Goal: Information Seeking & Learning: Find specific fact

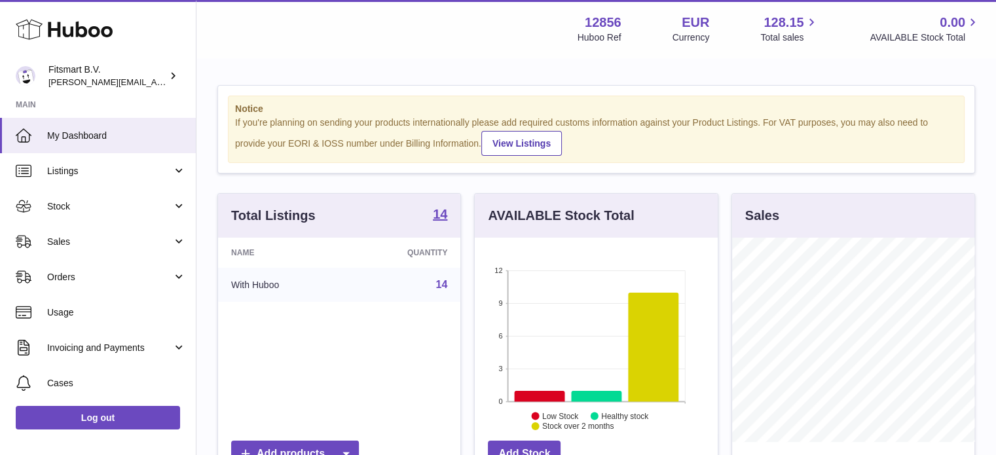
scroll to position [204, 243]
click at [166, 245] on span "Sales" at bounding box center [109, 242] width 125 height 12
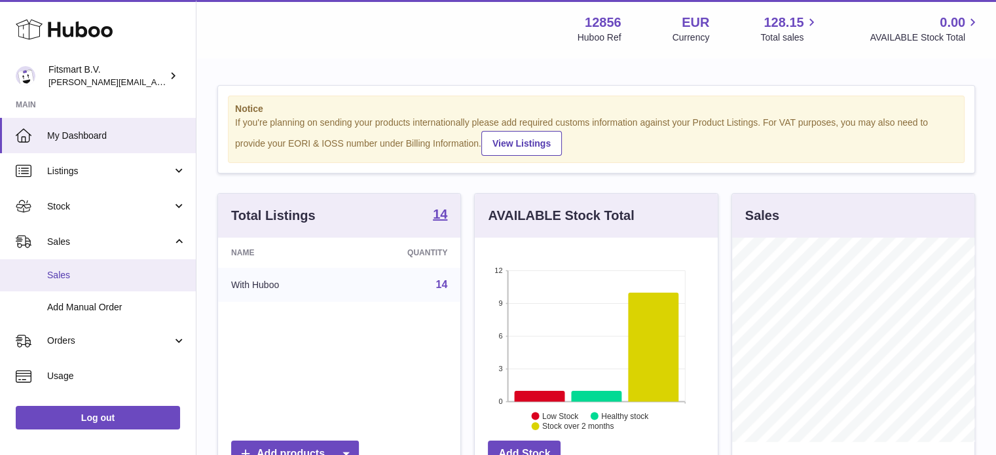
click at [147, 283] on link "Sales" at bounding box center [98, 275] width 196 height 32
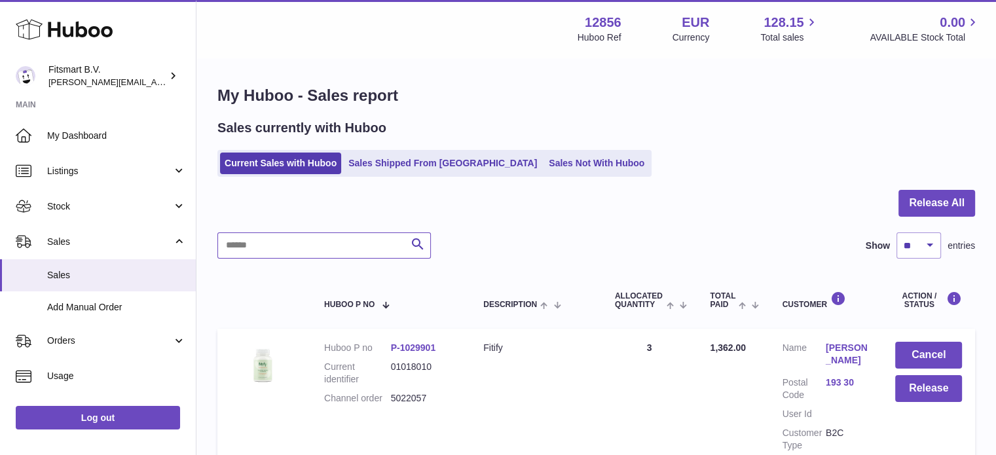
click at [293, 254] on input "text" at bounding box center [323, 245] width 213 height 26
paste input "*******"
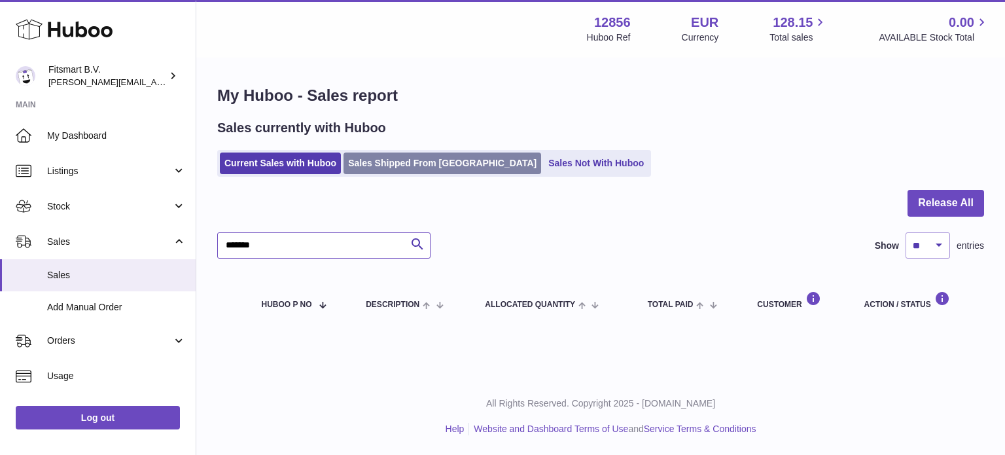
type input "*******"
click at [364, 154] on link "Sales Shipped From [GEOGRAPHIC_DATA]" at bounding box center [443, 164] width 198 height 22
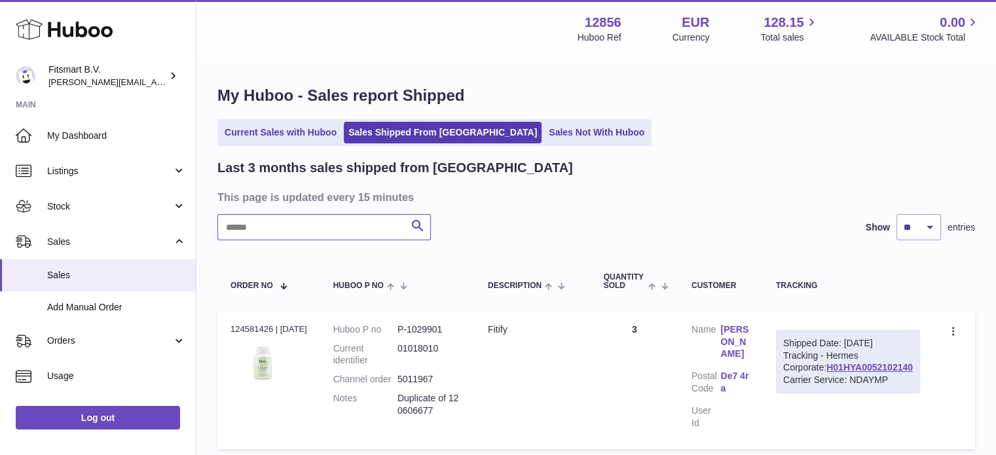
click at [263, 222] on input "text" at bounding box center [323, 227] width 213 height 26
paste input "*******"
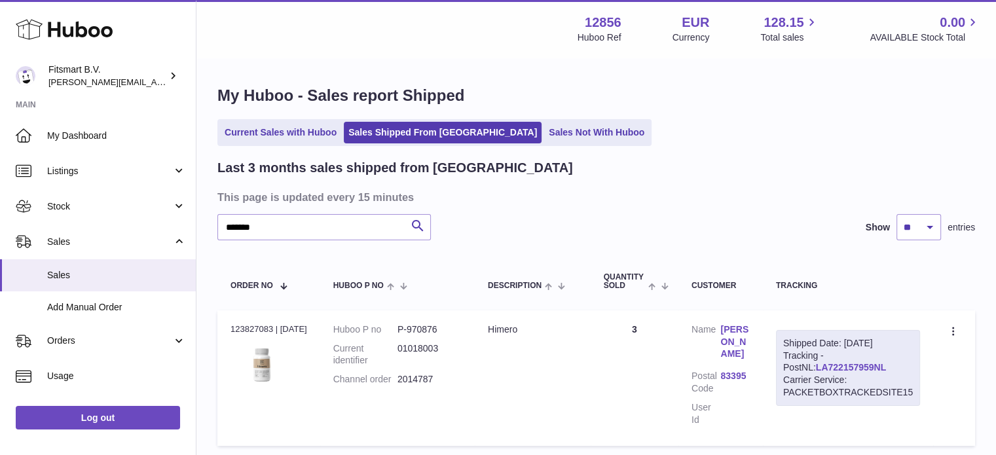
click at [816, 366] on link "LA722157959NL" at bounding box center [851, 367] width 70 height 10
drag, startPoint x: 484, startPoint y: 389, endPoint x: 399, endPoint y: 387, distance: 85.1
click at [399, 387] on tr "Order no 123827083 | [DATE] Huboo P no P-970876 Current identifier 01018003 Cha…" at bounding box center [595, 377] width 757 height 135
click at [716, 328] on dt "Customer Name" at bounding box center [705, 343] width 29 height 41
click at [730, 334] on link "[PERSON_NAME]" at bounding box center [734, 341] width 29 height 37
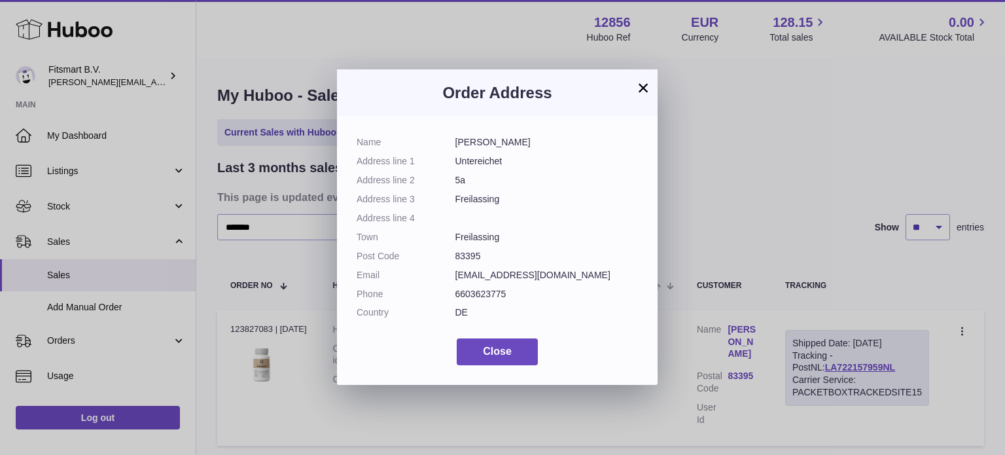
click at [721, 201] on div "× Order Address Name [PERSON_NAME] Address line 1 Untereichet Address line 2 5a…" at bounding box center [502, 227] width 1005 height 455
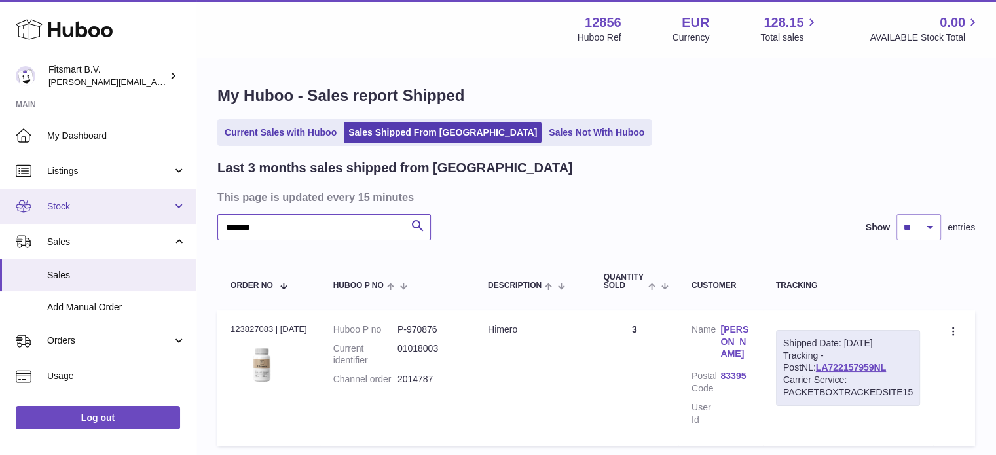
drag, startPoint x: 289, startPoint y: 234, endPoint x: 10, endPoint y: 213, distance: 280.3
click at [10, 213] on div "Huboo Fitsmart B.V. [PERSON_NAME][EMAIL_ADDRESS][DOMAIN_NAME] Main My Dashboard…" at bounding box center [498, 278] width 996 height 556
paste input "text"
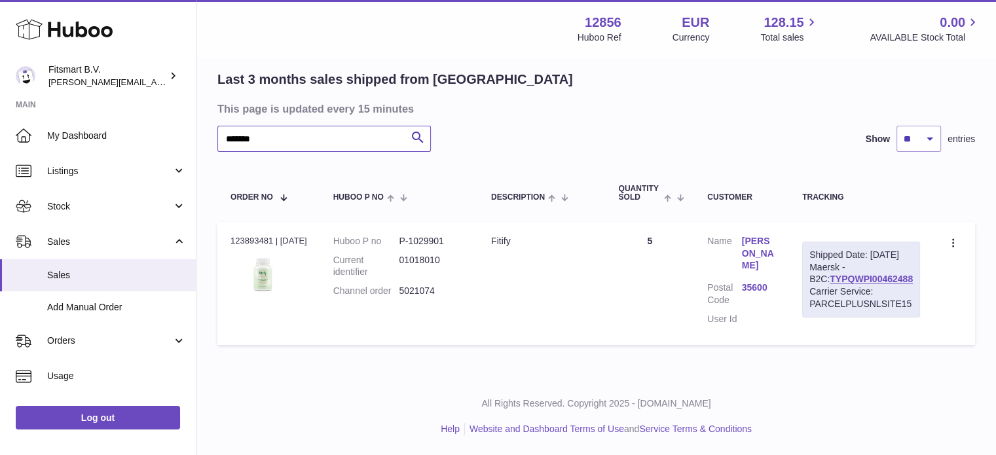
scroll to position [92, 0]
click at [754, 242] on link "[PERSON_NAME]" at bounding box center [759, 253] width 34 height 37
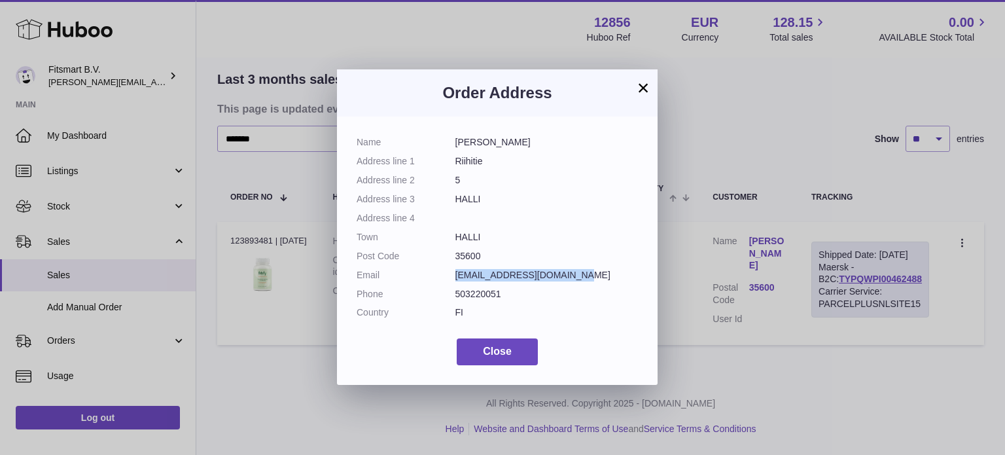
drag, startPoint x: 573, startPoint y: 279, endPoint x: 458, endPoint y: 275, distance: 115.9
click at [458, 275] on dd "[EMAIL_ADDRESS][DOMAIN_NAME]" at bounding box center [547, 275] width 183 height 12
drag, startPoint x: 532, startPoint y: 138, endPoint x: 439, endPoint y: 138, distance: 92.3
click at [439, 138] on dl "Name [PERSON_NAME] Address line 1 Riihitie Address line 2 5 Address line 3 HALL…" at bounding box center [497, 230] width 281 height 189
copy dl "[PERSON_NAME]"
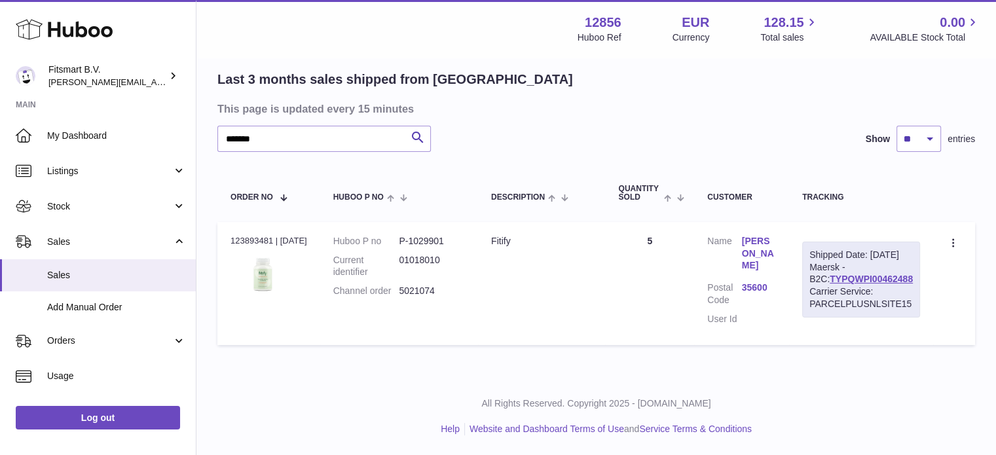
drag, startPoint x: 728, startPoint y: 133, endPoint x: 497, endPoint y: 105, distance: 232.1
click at [725, 132] on div "× Order Address Name [PERSON_NAME] Address line 1 Riihitie Address line 2 5 Add…" at bounding box center [498, 227] width 996 height 455
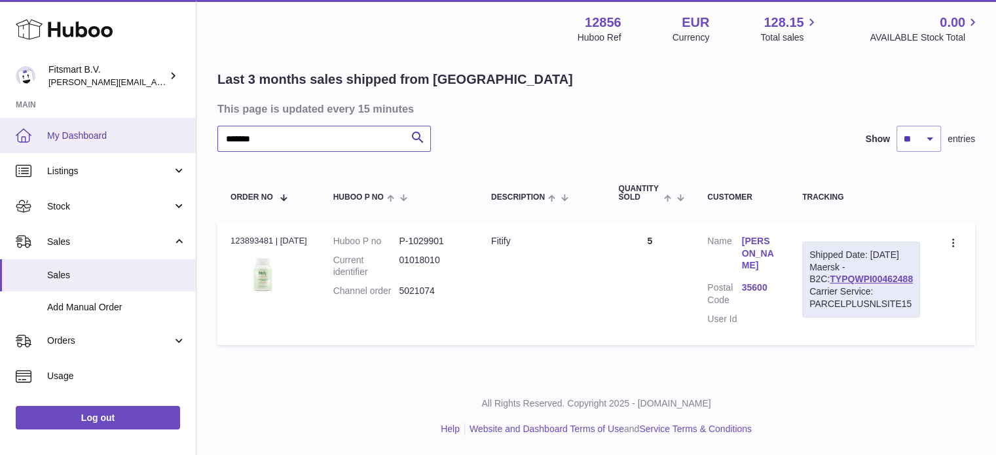
paste input "*******"
drag, startPoint x: 298, startPoint y: 134, endPoint x: 51, endPoint y: 118, distance: 248.0
click at [53, 118] on div "**********" at bounding box center [498, 183] width 996 height 543
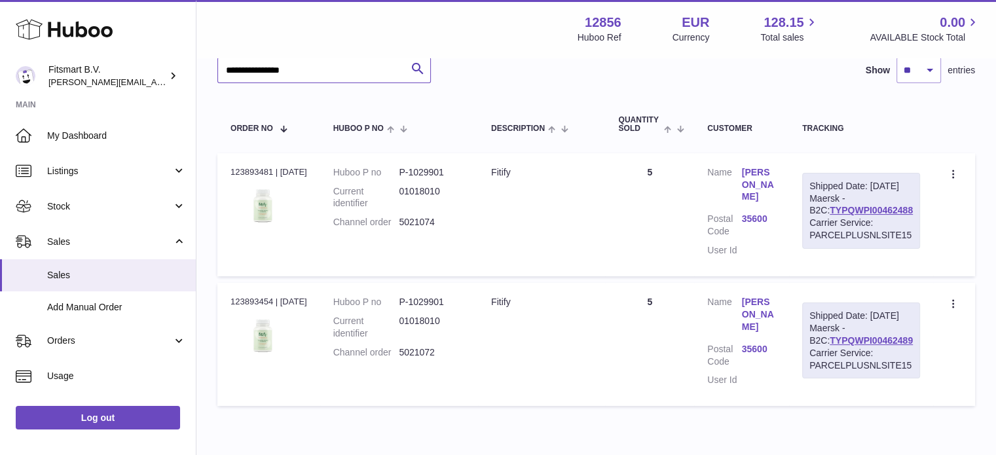
scroll to position [223, 0]
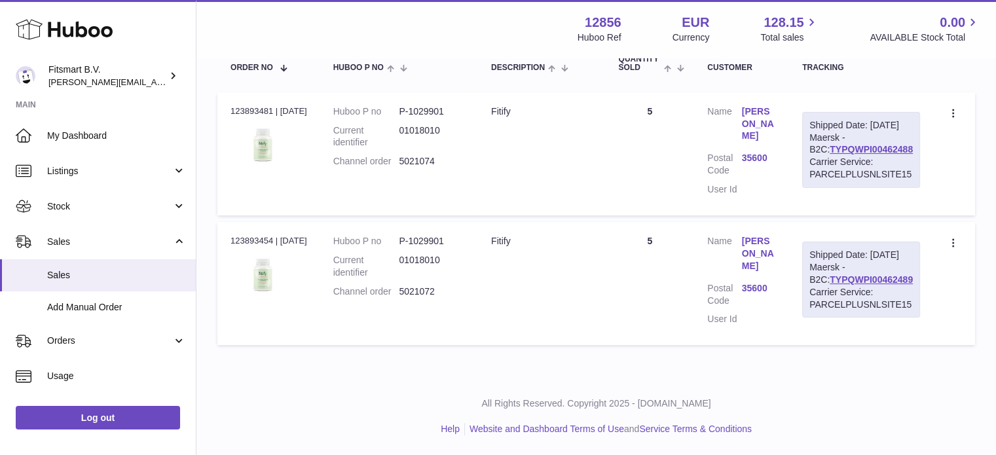
type input "**********"
drag, startPoint x: 402, startPoint y: 289, endPoint x: 448, endPoint y: 295, distance: 46.8
click at [448, 295] on dd "5021072" at bounding box center [432, 291] width 66 height 12
copy dd "5021072"
click at [755, 235] on link "[PERSON_NAME]" at bounding box center [759, 253] width 34 height 37
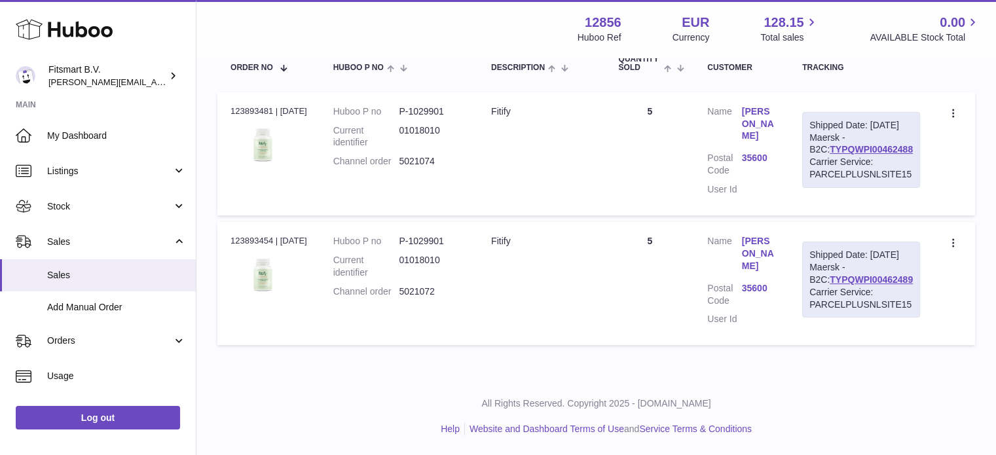
click at [734, 119] on div at bounding box center [498, 227] width 996 height 455
click at [734, 119] on dt "Customer Name" at bounding box center [724, 125] width 34 height 41
click at [769, 115] on link "[PERSON_NAME]" at bounding box center [759, 123] width 34 height 37
click at [751, 117] on link "[PERSON_NAME]" at bounding box center [759, 123] width 34 height 37
drag, startPoint x: 463, startPoint y: 292, endPoint x: 402, endPoint y: 298, distance: 61.8
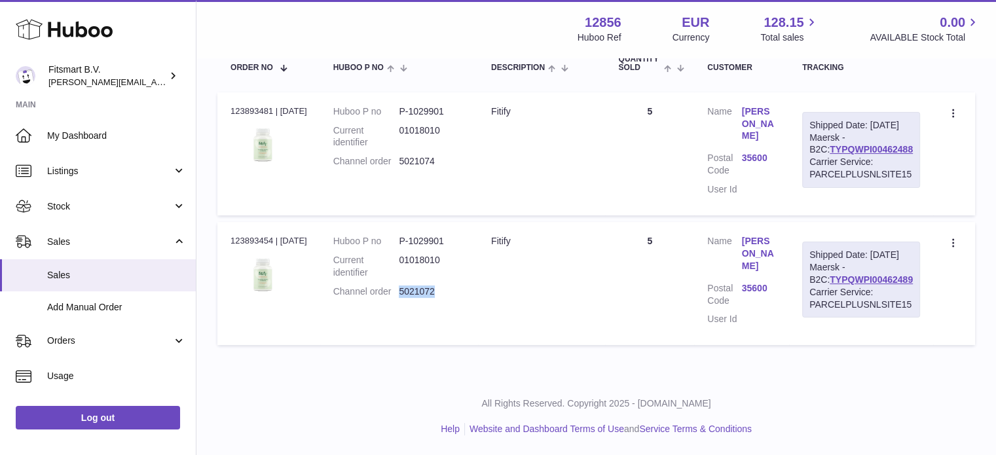
click at [402, 298] on dl "Huboo P no P-1029901 Current identifier 01018010 Channel order 5021072" at bounding box center [399, 269] width 132 height 69
copy dd "5021072"
